Goal: Task Accomplishment & Management: Use online tool/utility

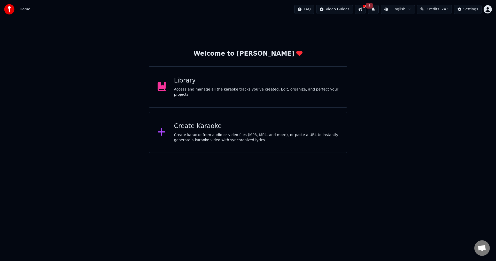
click at [202, 134] on div "Create karaoke from audio or video files (MP3, MP4, and more), or paste a URL t…" at bounding box center [256, 137] width 165 height 10
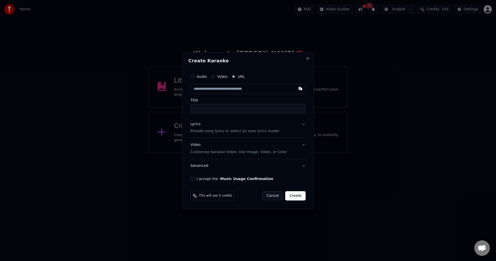
click at [197, 88] on input "text" at bounding box center [248, 89] width 115 height 10
click at [300, 89] on button "button" at bounding box center [300, 88] width 10 height 9
type input "**********"
click at [192, 179] on button "I accept the Music Usage Confirmation" at bounding box center [193, 179] width 4 height 4
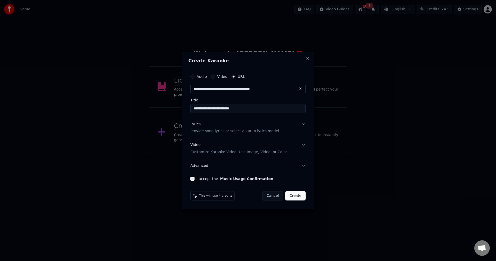
click at [297, 197] on button "Create" at bounding box center [295, 195] width 20 height 9
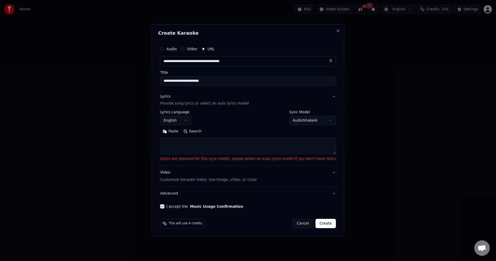
click at [225, 104] on p "Provide song lyrics or select an auto lyrics model" at bounding box center [204, 103] width 89 height 5
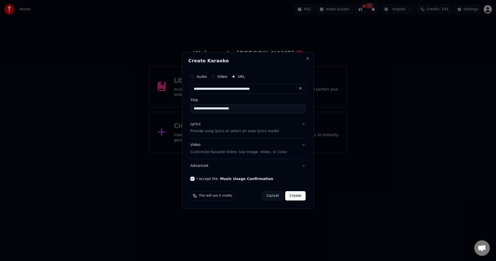
click at [297, 196] on button "Create" at bounding box center [295, 195] width 20 height 9
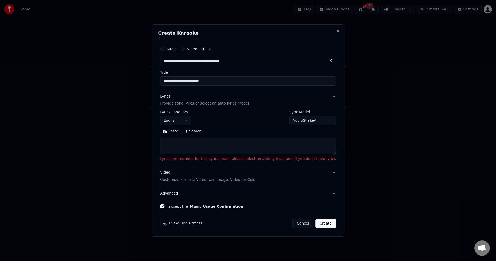
click at [229, 103] on p "Provide song lyrics or select an auto lyrics model" at bounding box center [204, 103] width 89 height 5
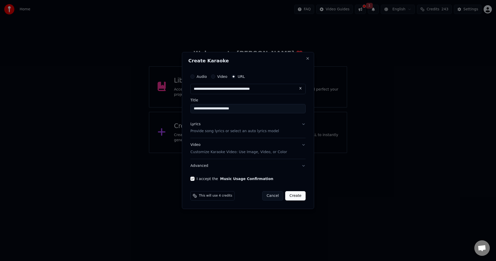
click at [231, 132] on p "Provide song lyrics or select an auto lyrics model" at bounding box center [235, 131] width 89 height 5
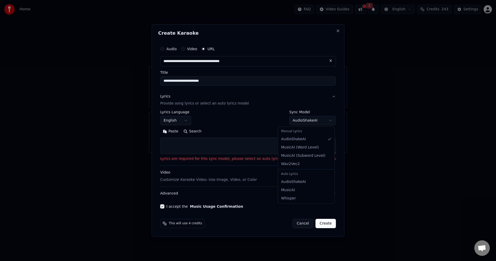
click at [298, 119] on body "**********" at bounding box center [248, 76] width 496 height 153
select select "**********"
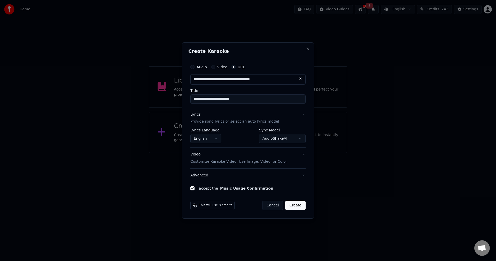
click at [294, 205] on button "Create" at bounding box center [295, 205] width 20 height 9
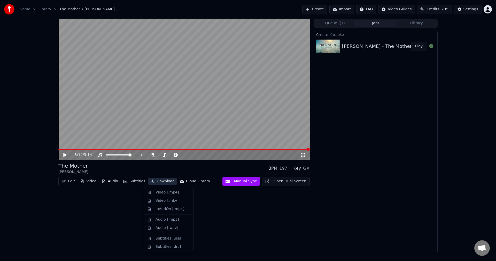
click at [162, 182] on button "Download" at bounding box center [162, 181] width 28 height 7
click at [162, 219] on div "Audio [.mp3]" at bounding box center [168, 219] width 24 height 5
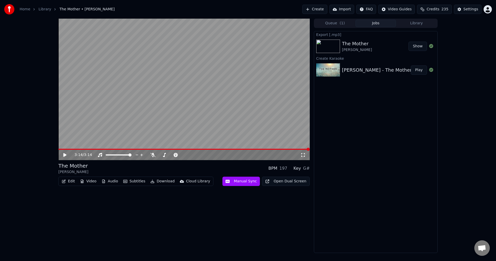
click at [186, 182] on div "Cloud Library" at bounding box center [198, 181] width 24 height 5
click at [191, 202] on div "Open Cloud Library" at bounding box center [201, 200] width 35 height 5
click at [188, 183] on div "Cloud Library" at bounding box center [198, 181] width 24 height 5
click at [191, 192] on div "Upload to Cloud Library" at bounding box center [205, 192] width 43 height 5
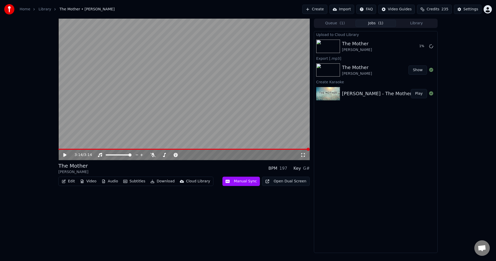
click at [419, 71] on button "Show" at bounding box center [418, 69] width 19 height 9
click at [156, 182] on button "Download" at bounding box center [162, 181] width 28 height 7
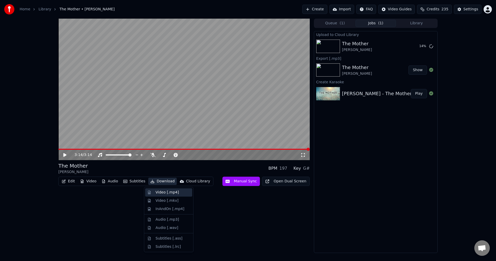
click at [163, 192] on div "Video [.mp4]" at bounding box center [167, 192] width 23 height 5
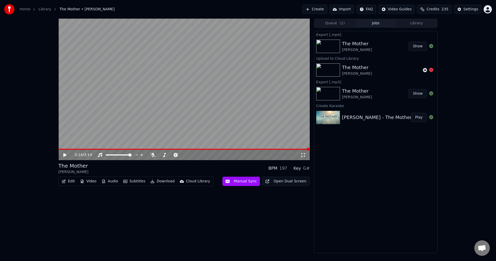
click at [418, 46] on button "Show" at bounding box center [418, 46] width 19 height 9
